Goal: Information Seeking & Learning: Check status

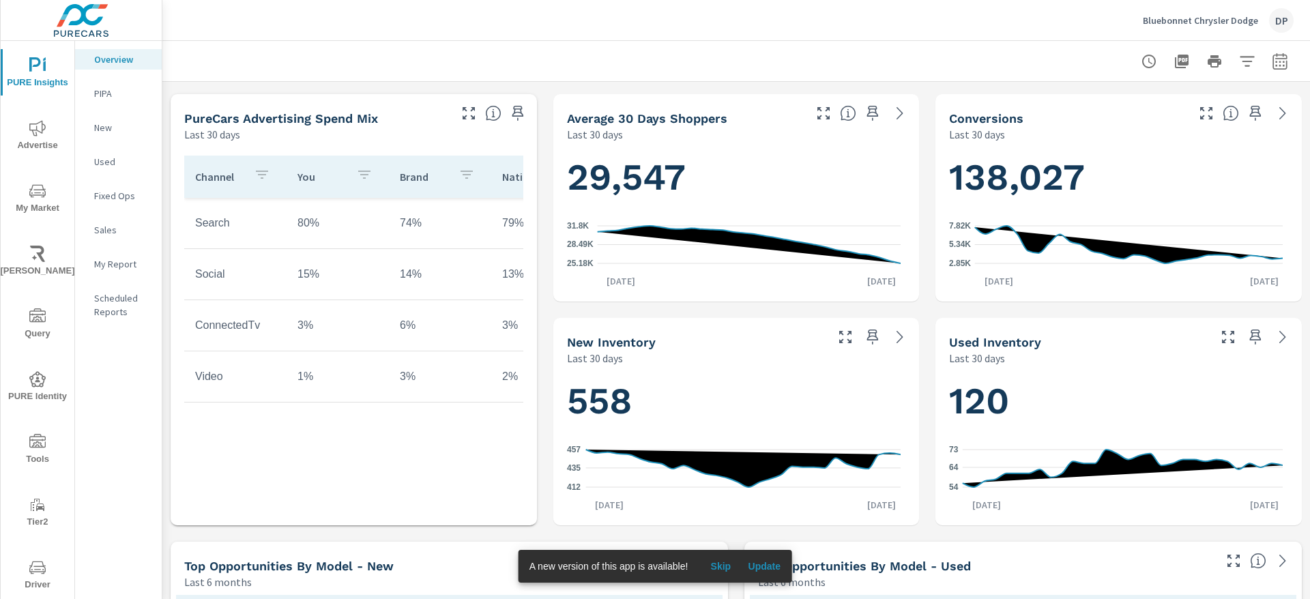
scroll to position [512, 0]
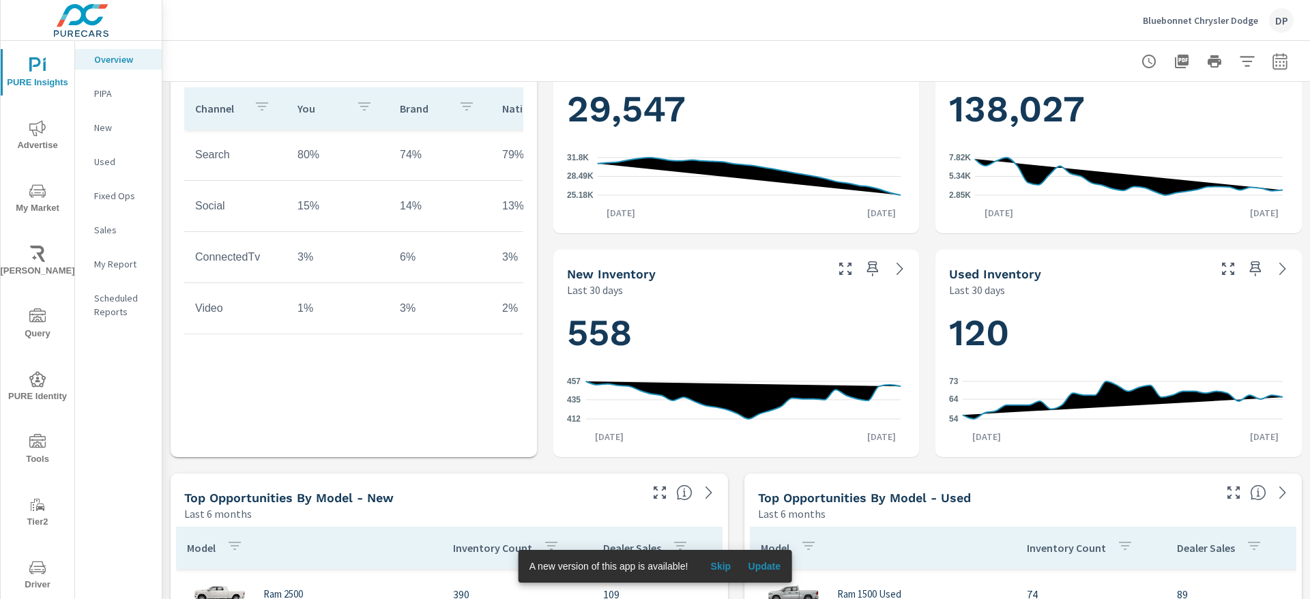
click at [34, 177] on button "My Market" at bounding box center [38, 198] width 74 height 46
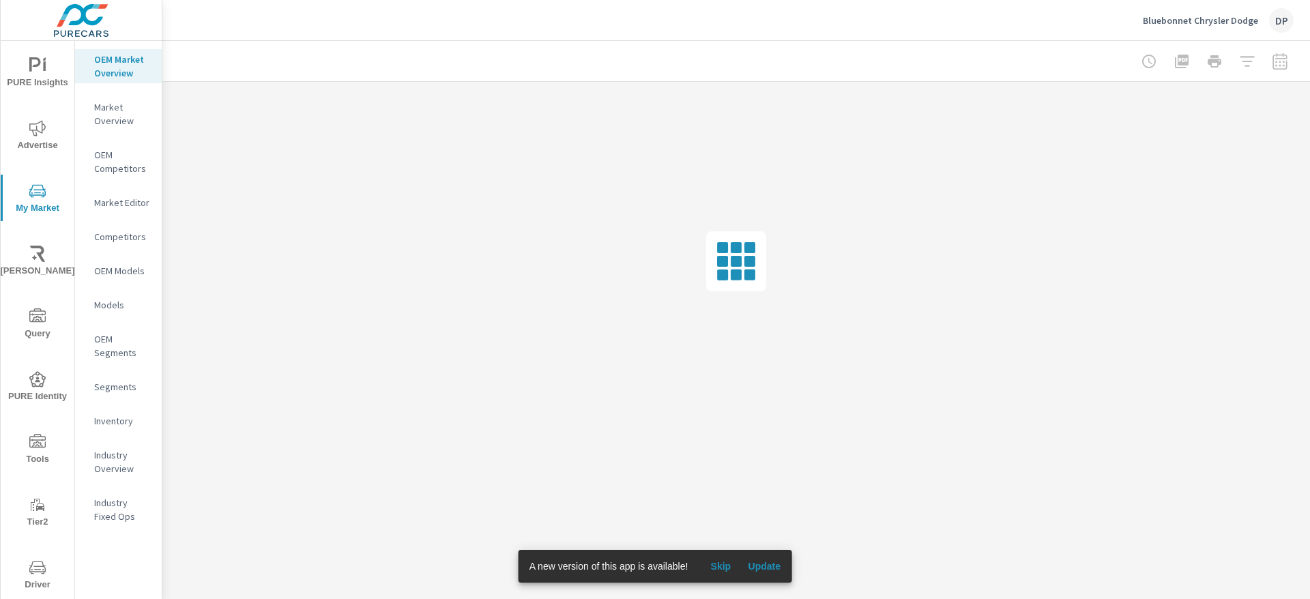
click at [29, 131] on icon "nav menu" at bounding box center [37, 128] width 16 height 16
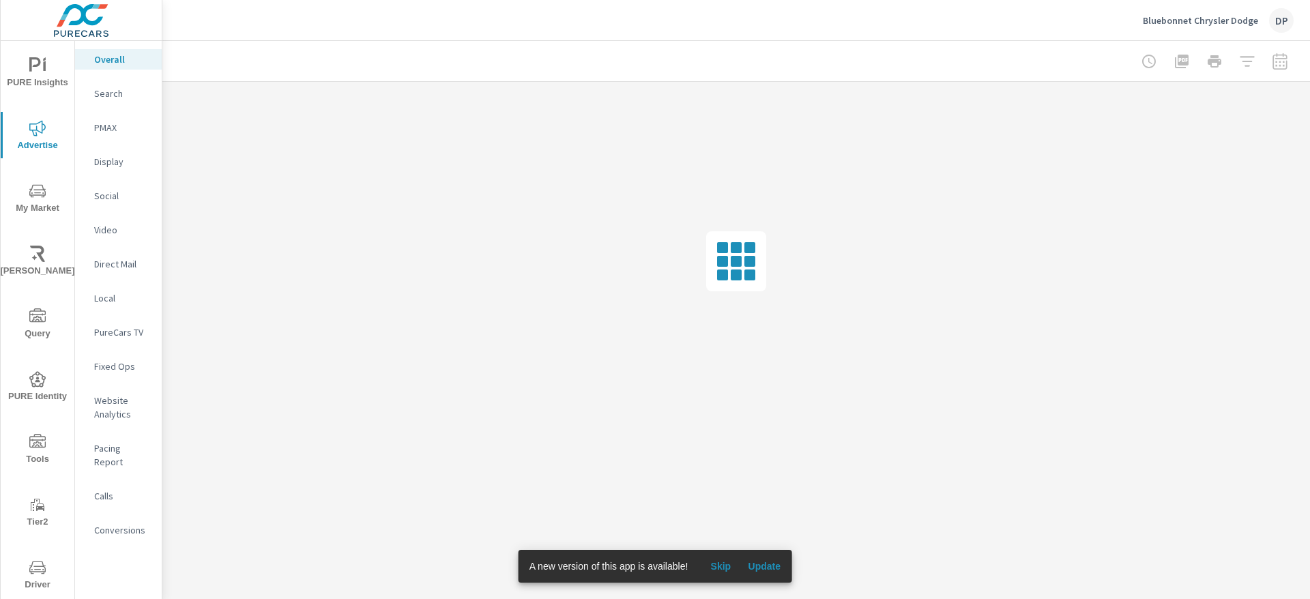
click at [120, 450] on p "Pacing Report" at bounding box center [122, 454] width 57 height 27
click at [773, 570] on span "Update" at bounding box center [764, 566] width 33 height 12
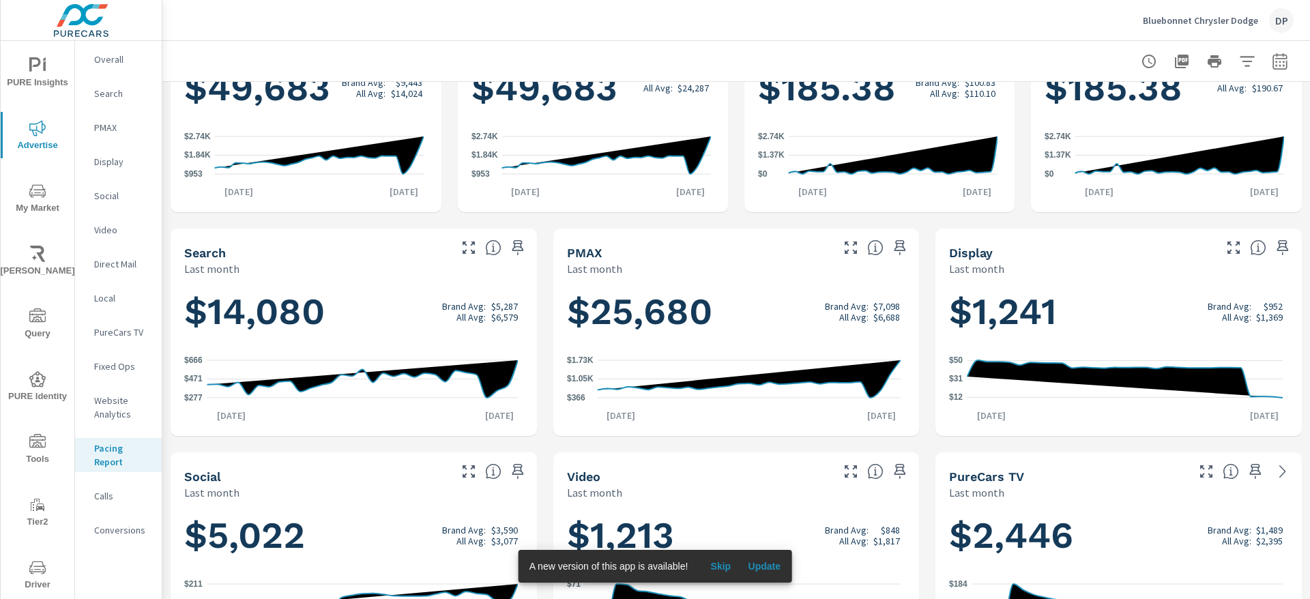
scroll to position [205, 0]
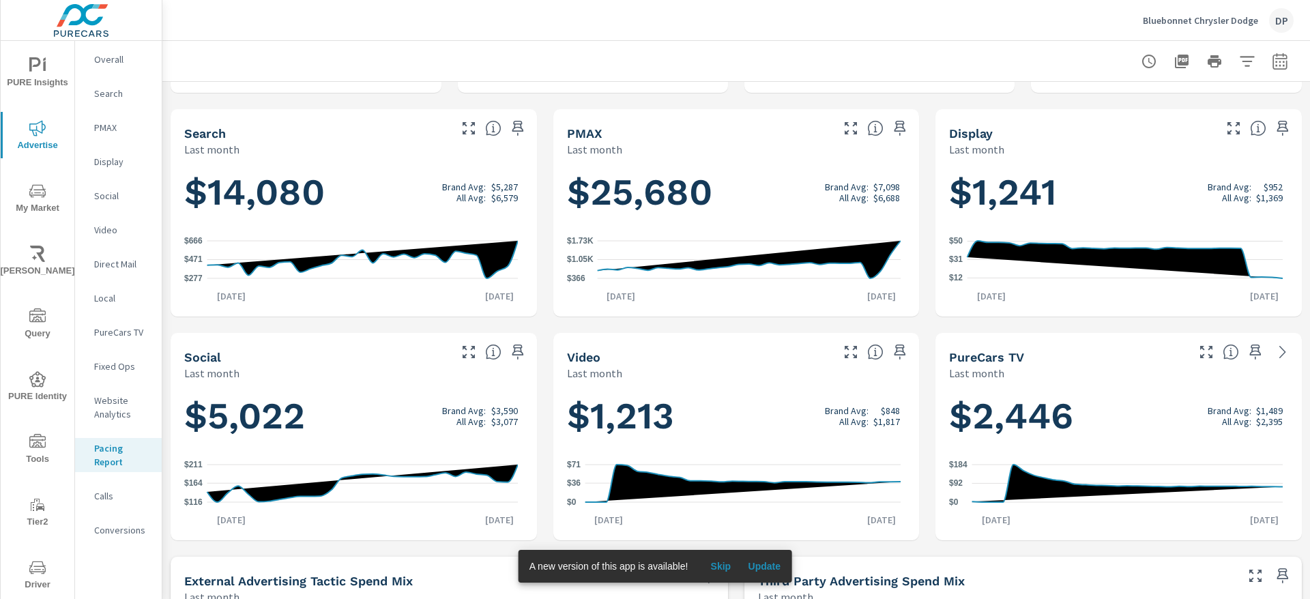
click at [765, 565] on span "Update" at bounding box center [764, 566] width 33 height 12
